Goal: Navigation & Orientation: Find specific page/section

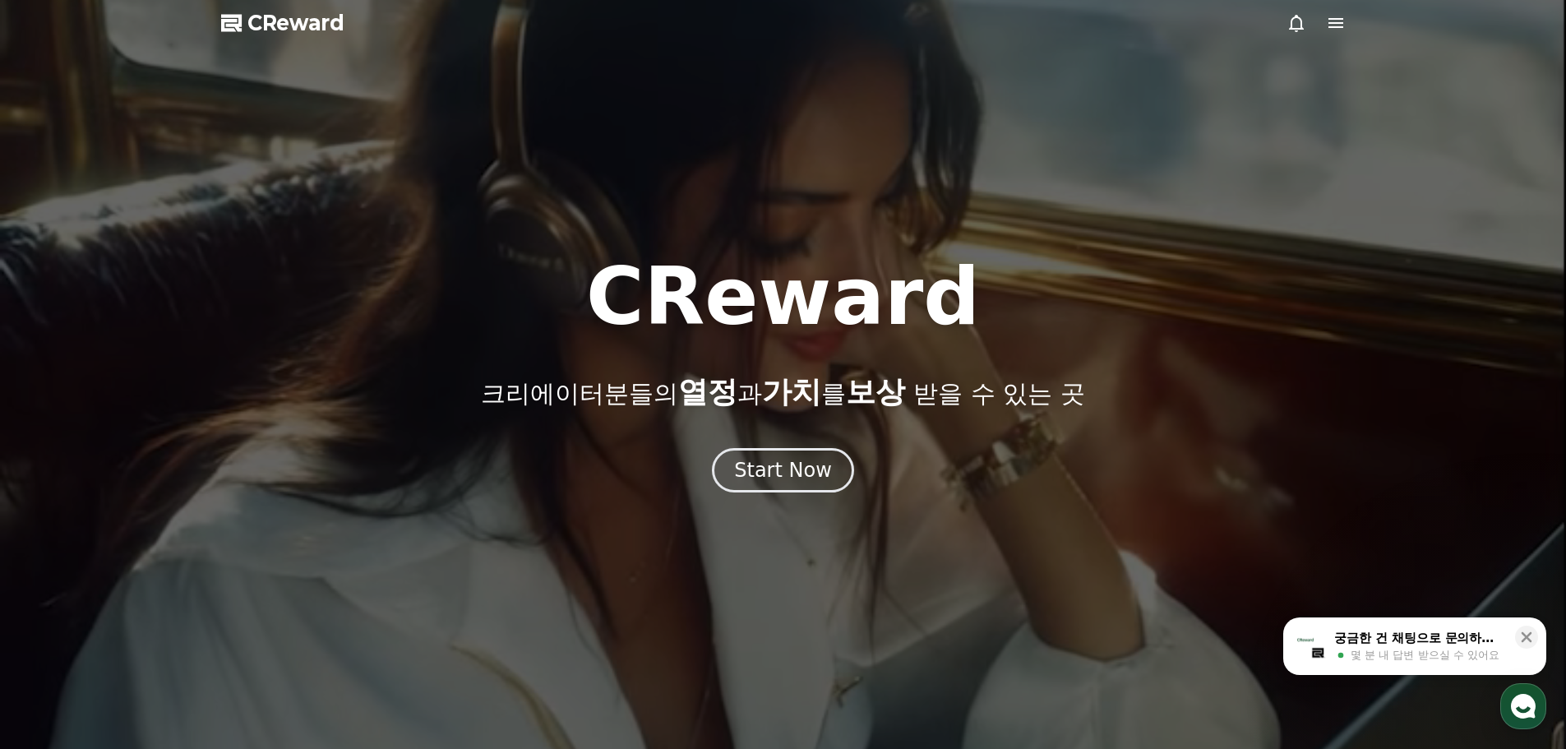
click at [1294, 23] on icon at bounding box center [1297, 23] width 20 height 20
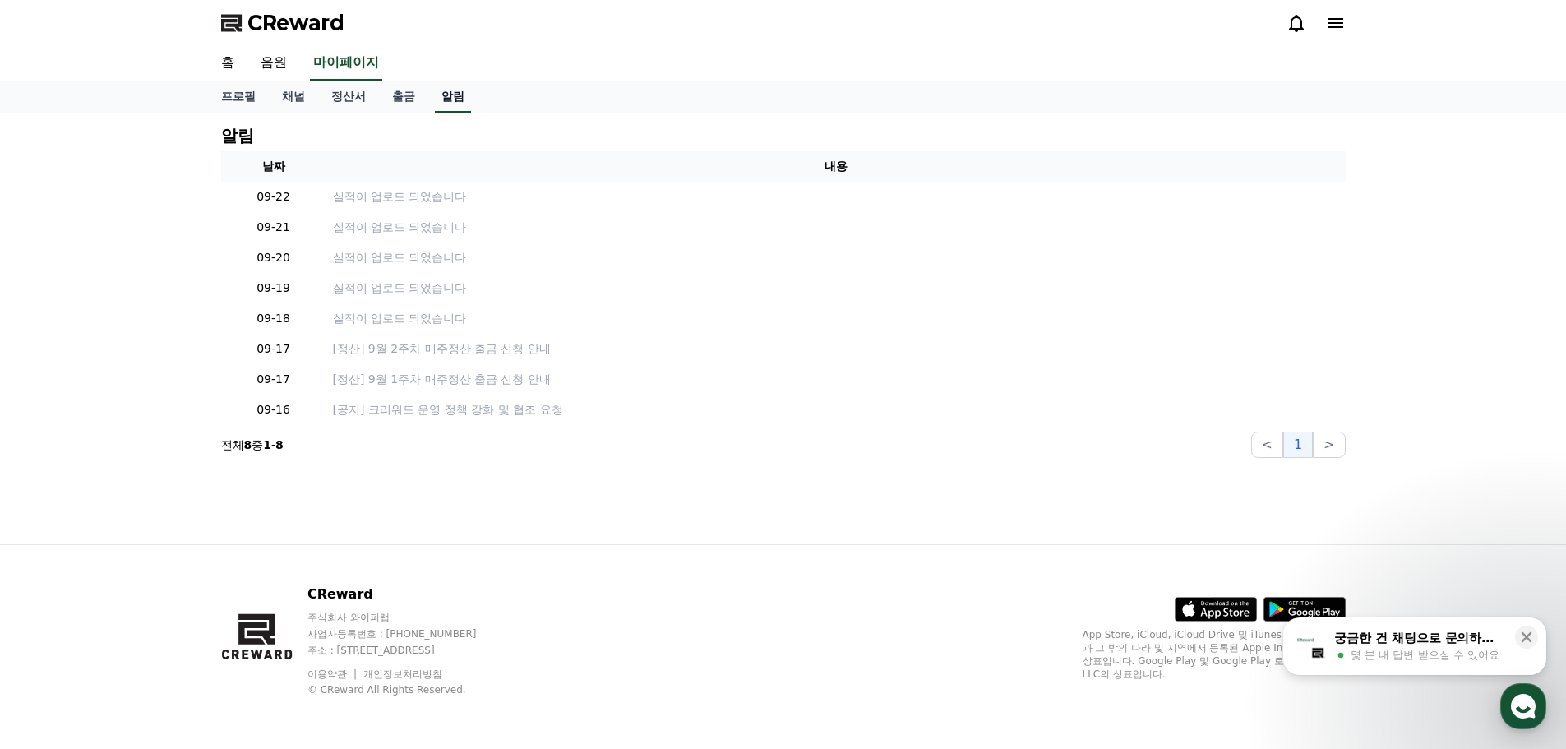
click at [470, 101] on link "알림" at bounding box center [453, 96] width 36 height 31
click at [306, 100] on link "채널" at bounding box center [293, 96] width 49 height 31
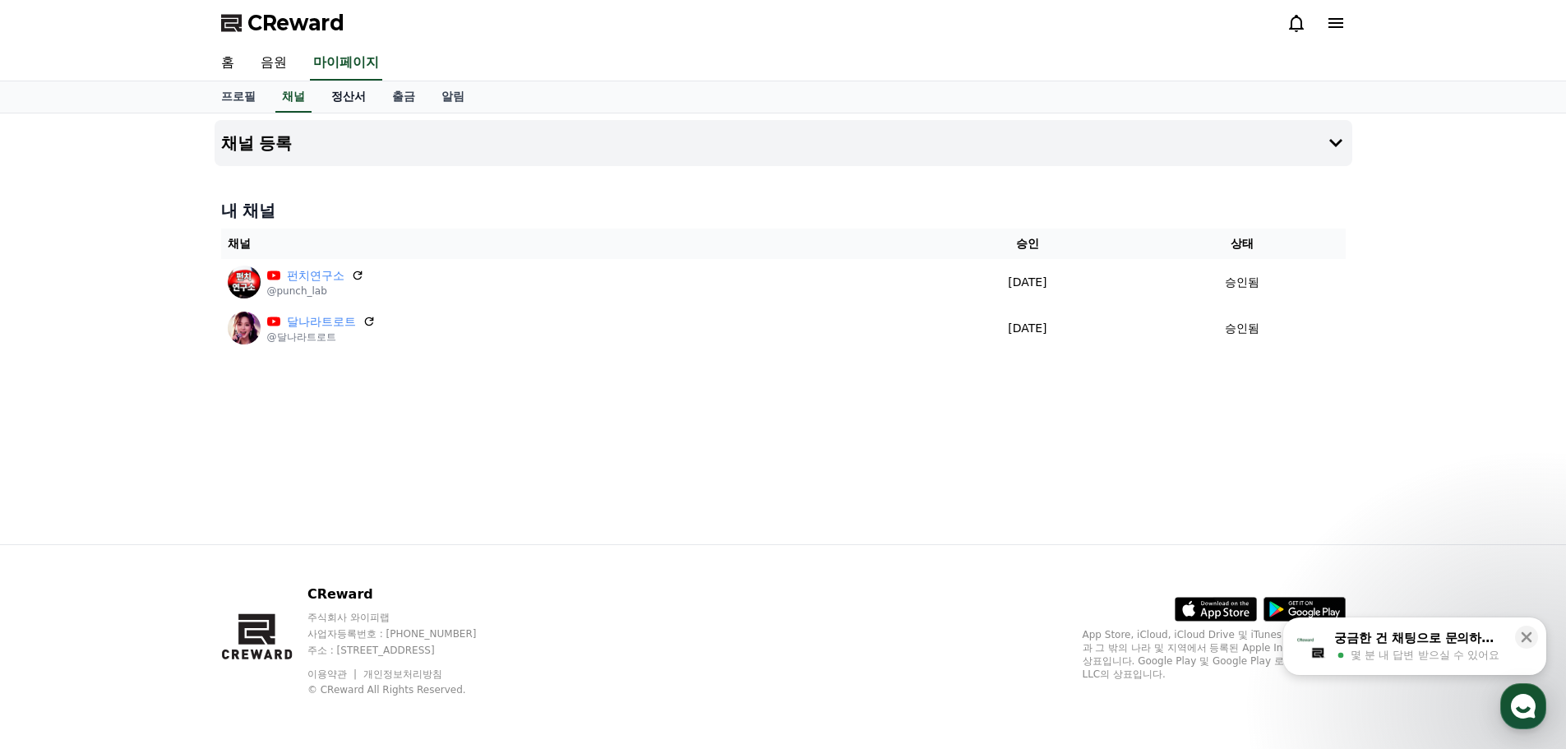
click at [345, 96] on link "정산서" at bounding box center [348, 96] width 61 height 31
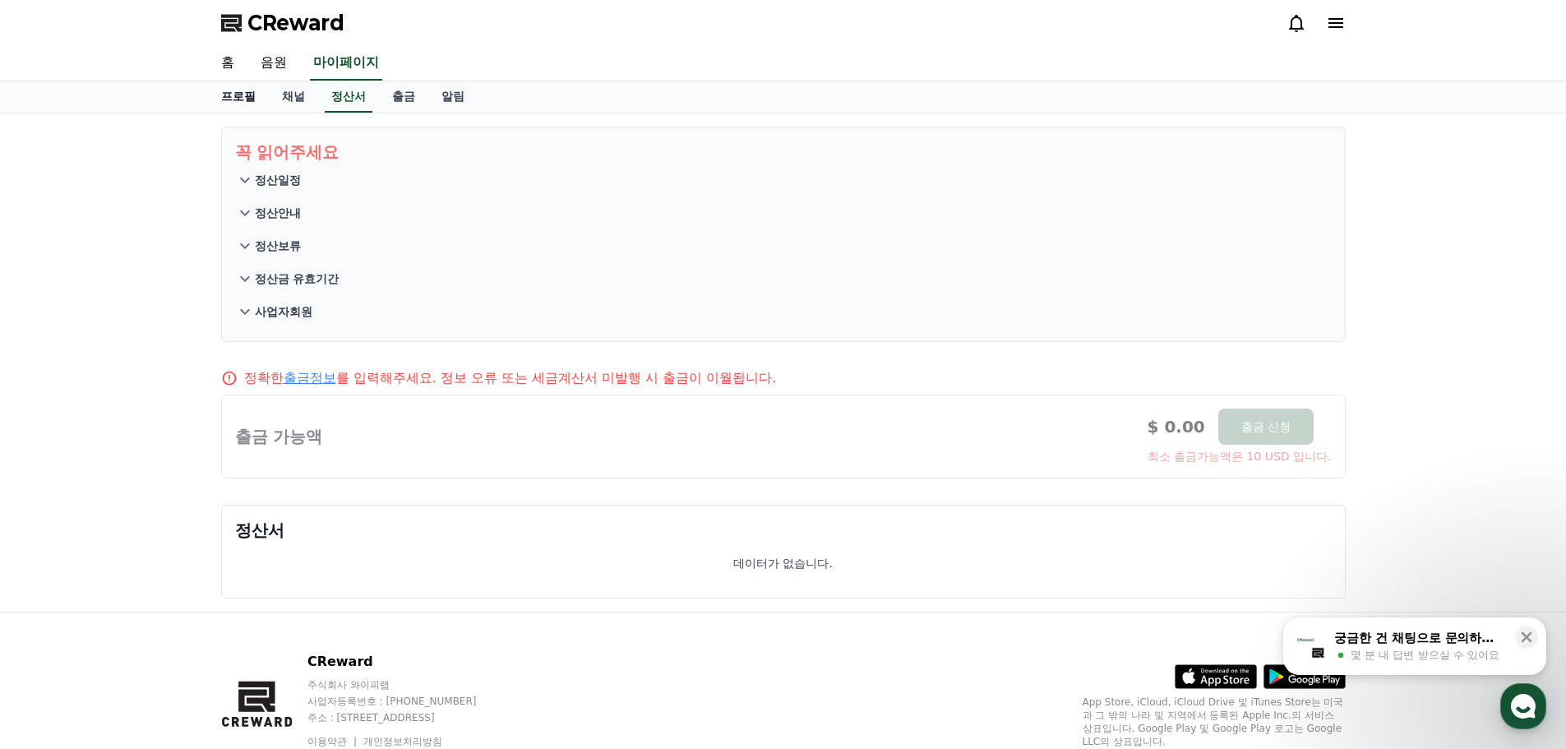
click at [242, 99] on link "프로필" at bounding box center [238, 96] width 61 height 31
select select "**********"
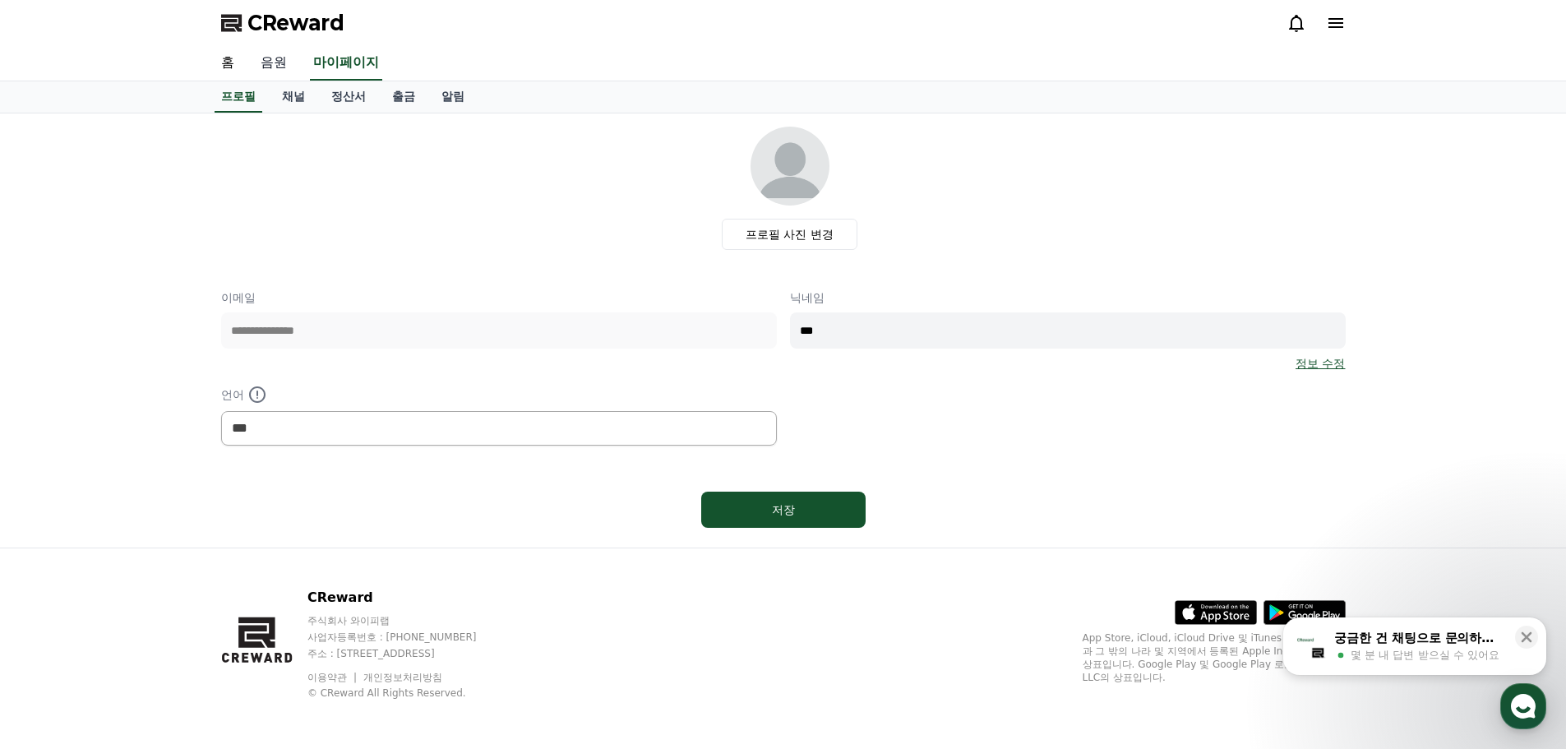
click at [280, 67] on link "음원" at bounding box center [273, 63] width 53 height 35
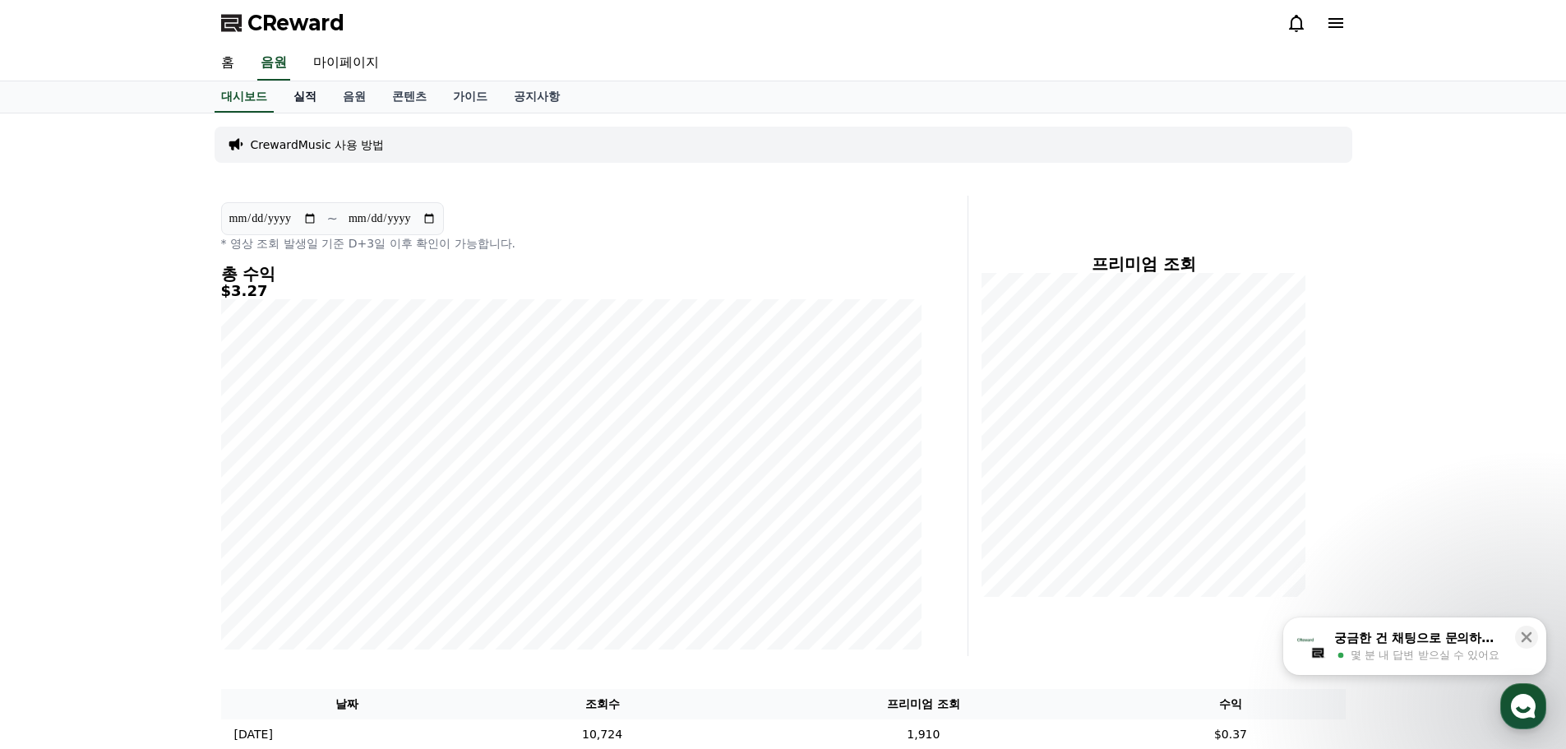
click at [307, 99] on link "실적" at bounding box center [304, 96] width 49 height 31
